Goal: Transaction & Acquisition: Purchase product/service

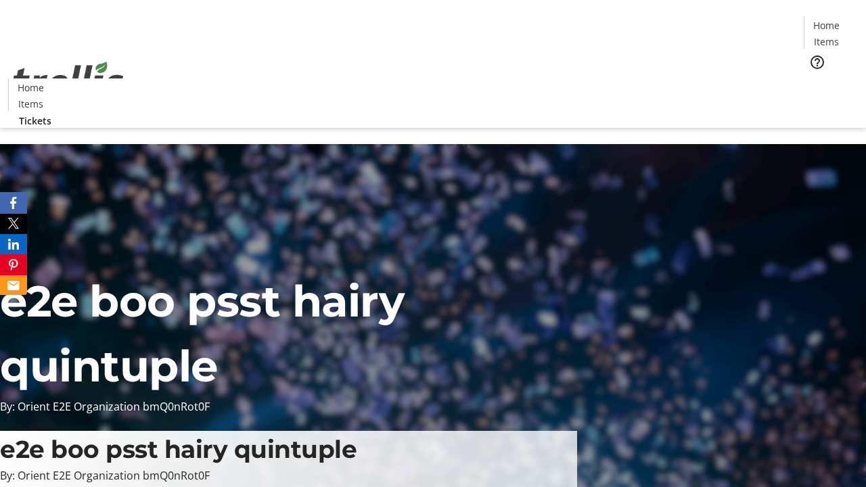
click at [815, 78] on span "Tickets" at bounding box center [831, 85] width 32 height 14
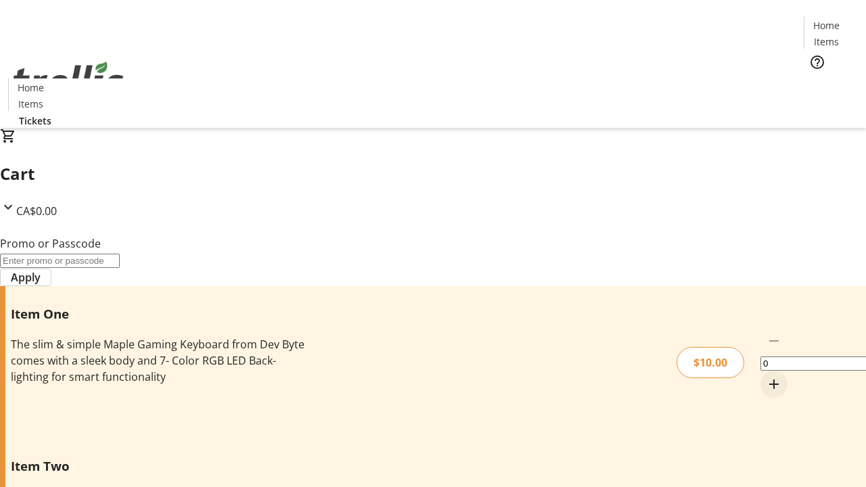
click at [766, 376] on mat-icon "Increment by one" at bounding box center [774, 384] width 16 height 16
type input "1"
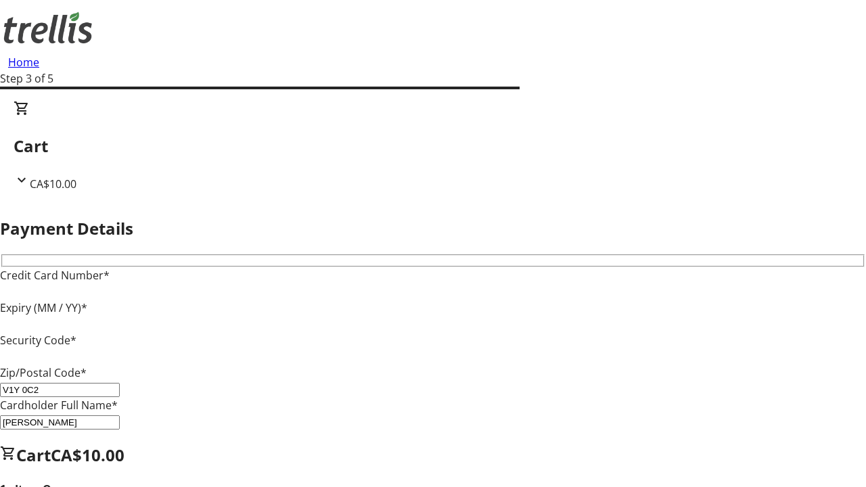
type input "V1Y 0C2"
